Goal: Information Seeking & Learning: Get advice/opinions

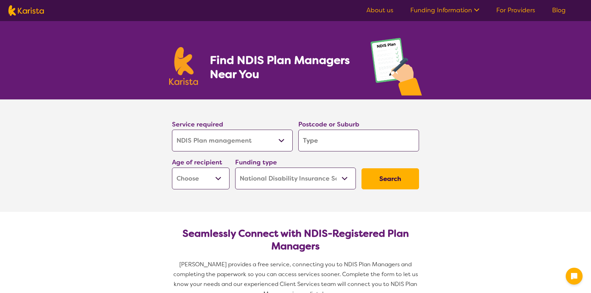
select select "NDIS Plan management"
select select "NDIS"
select select "NDIS Plan management"
select select "NDIS"
click at [329, 142] on input "search" at bounding box center [358, 140] width 121 height 22
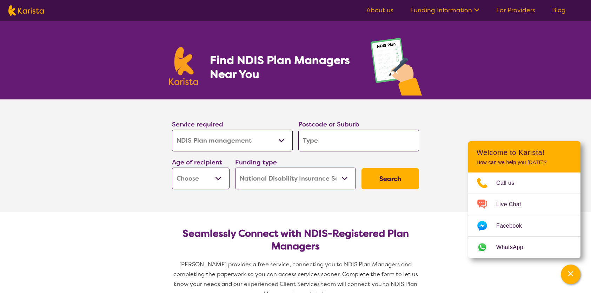
click at [329, 140] on input "search" at bounding box center [358, 140] width 121 height 22
type input "2"
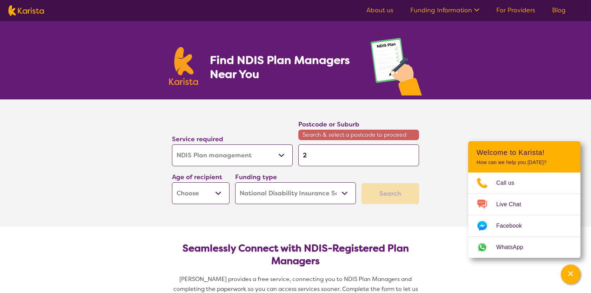
click at [321, 139] on span "Search & select a postcode to proceed" at bounding box center [358, 134] width 121 height 11
click at [320, 158] on input "2" at bounding box center [358, 155] width 121 height 22
type input "24"
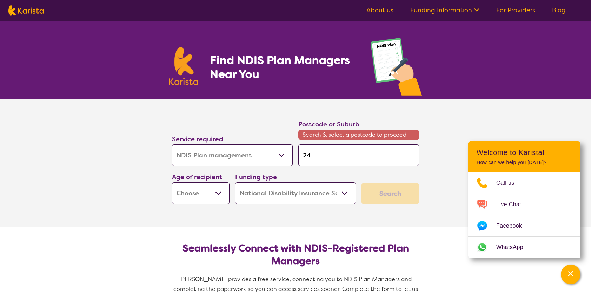
type input "245"
type input "2450"
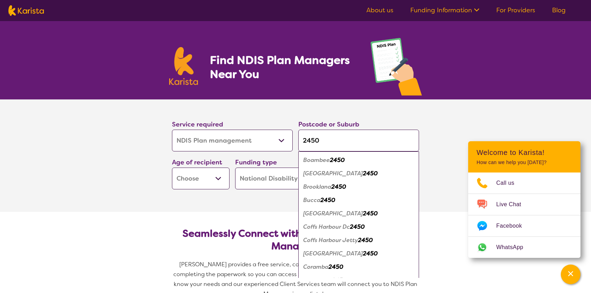
type input "2450"
click at [363, 215] on em "2450" at bounding box center [370, 212] width 15 height 7
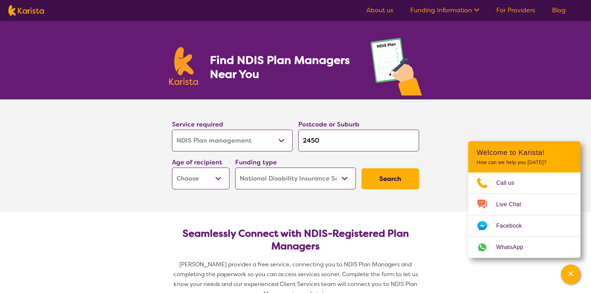
click at [206, 180] on select "Early Childhood - 0 to 9 Child - 10 to 11 Adolescent - 12 to 17 Adult - 18 to 6…" at bounding box center [201, 178] width 58 height 22
select select "AD"
click at [172, 167] on select "Early Childhood - 0 to 9 Child - 10 to 11 Adolescent - 12 to 17 Adult - 18 to 6…" at bounding box center [201, 178] width 58 height 22
select select "AD"
click at [285, 181] on select "Home Care Package (HCP) National Disability Insurance Scheme (NDIS) I don't know" at bounding box center [295, 178] width 121 height 22
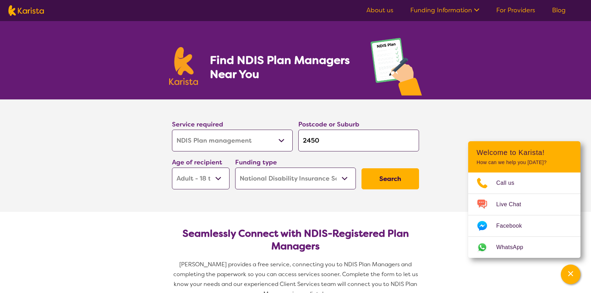
click at [285, 181] on select "Home Care Package (HCP) National Disability Insurance Scheme (NDIS) I don't know" at bounding box center [295, 178] width 121 height 22
click at [375, 177] on button "Search" at bounding box center [390, 178] width 58 height 21
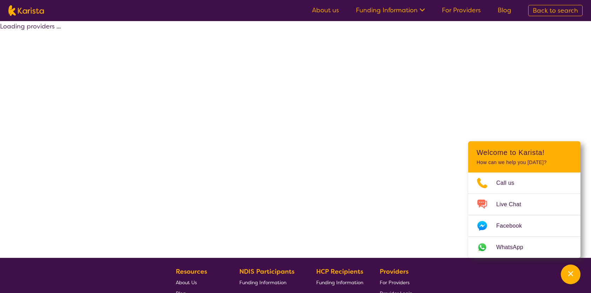
select select "by_score"
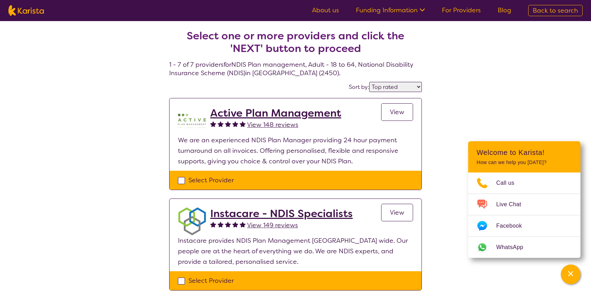
click at [268, 124] on span "View 148 reviews" at bounding box center [272, 124] width 51 height 8
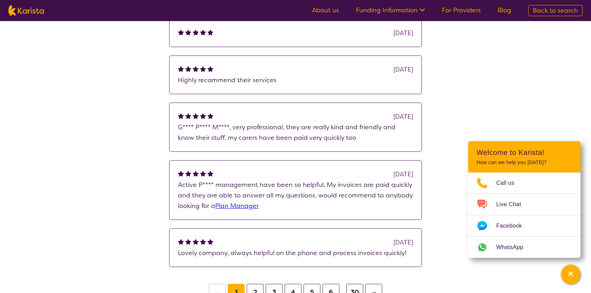
scroll to position [210, 0]
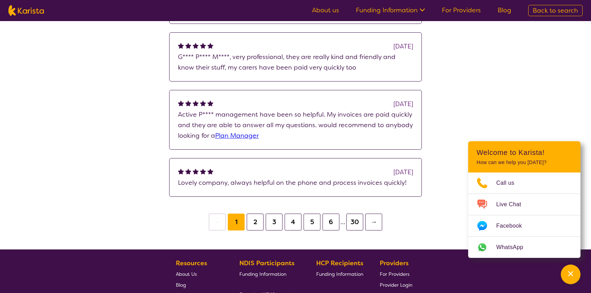
click at [252, 223] on button "2" at bounding box center [255, 221] width 17 height 17
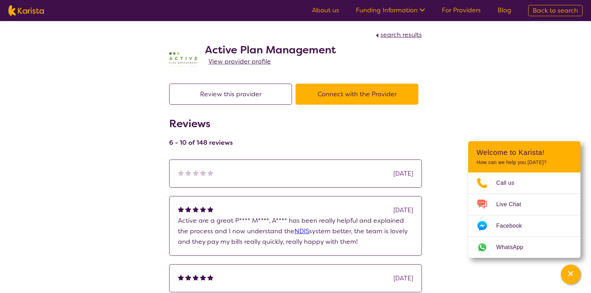
click at [231, 61] on span "View provider profile" at bounding box center [239, 61] width 62 height 8
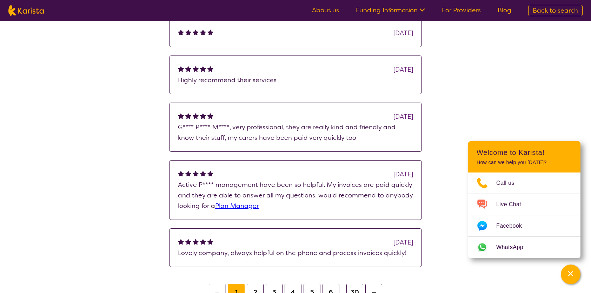
scroll to position [59, 0]
